Goal: Task Accomplishment & Management: Manage account settings

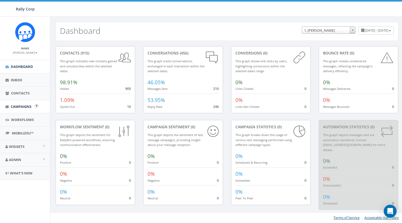
click at [22, 105] on span "Campaigns" at bounding box center [21, 106] width 21 height 5
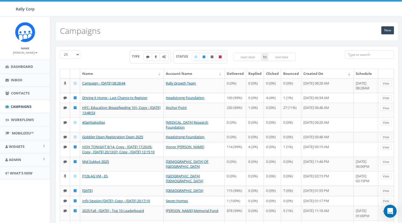
click at [25, 52] on small "Shavkat Samatov" at bounding box center [25, 53] width 24 height 4
click at [23, 59] on link "Profile" at bounding box center [27, 61] width 42 height 7
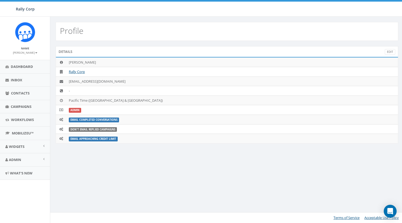
drag, startPoint x: 27, startPoint y: 53, endPoint x: 28, endPoint y: 60, distance: 7.8
click at [27, 53] on small "Shavkat Samatov" at bounding box center [25, 53] width 24 height 4
click at [26, 66] on link "Sign Out" at bounding box center [27, 67] width 42 height 7
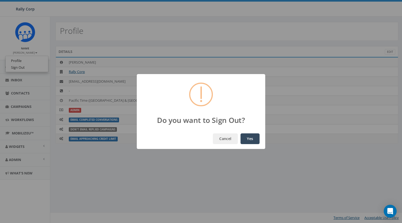
click at [245, 139] on button "Yes" at bounding box center [250, 139] width 19 height 11
